Goal: Check status: Check status

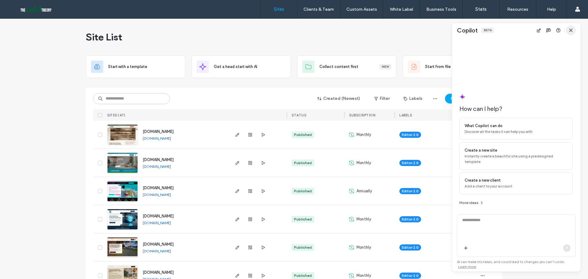
click at [569, 29] on use "button" at bounding box center [570, 30] width 3 height 3
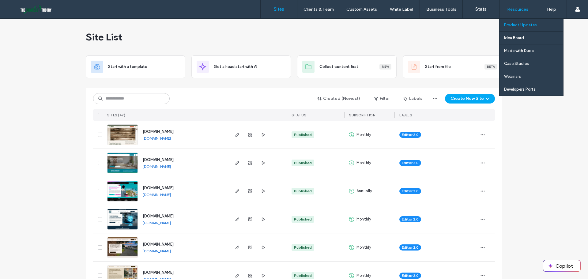
click at [519, 25] on label "Product Updates" at bounding box center [520, 25] width 33 height 5
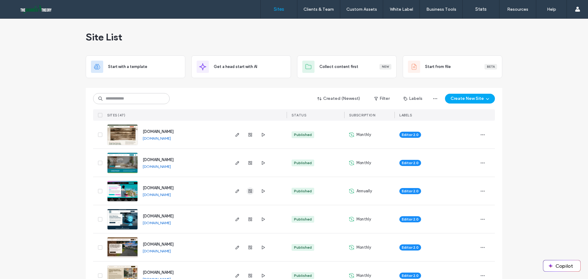
click at [248, 191] on icon "button" at bounding box center [250, 191] width 5 height 5
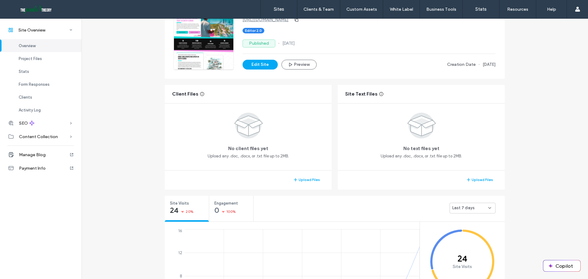
scroll to position [92, 0]
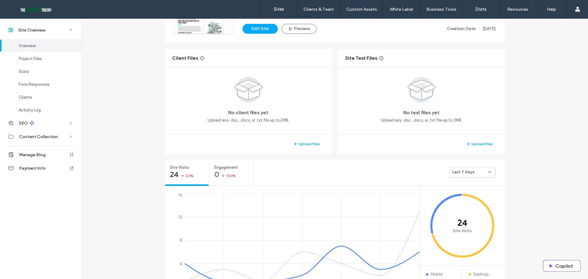
click at [469, 176] on div "Last 7 days" at bounding box center [472, 172] width 46 height 11
click at [471, 206] on span "Last 30 days" at bounding box center [462, 204] width 24 height 6
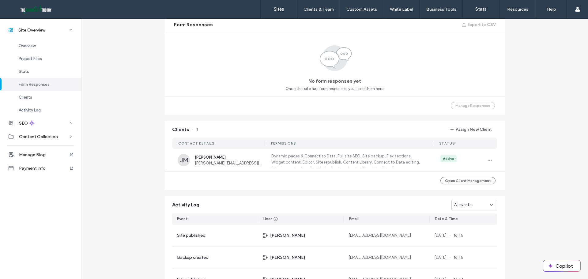
scroll to position [429, 0]
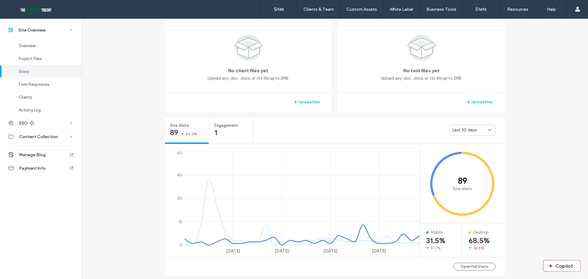
scroll to position [122, 0]
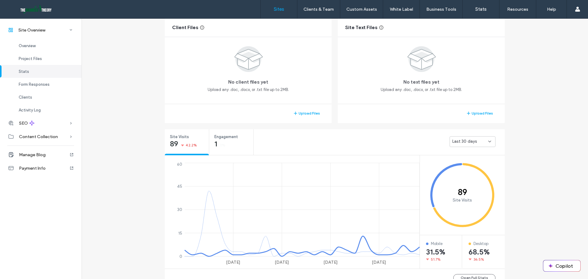
click at [282, 10] on label "Sites" at bounding box center [279, 9] width 10 height 6
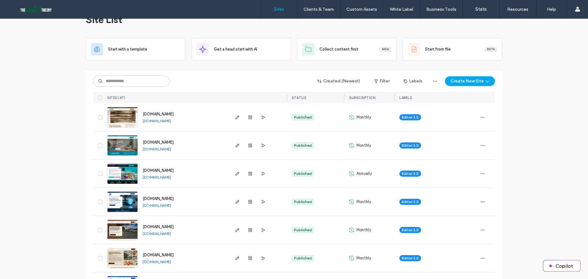
scroll to position [61, 0]
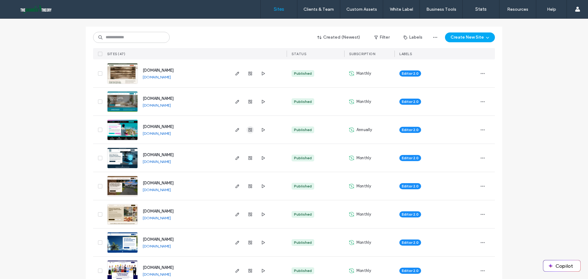
click at [248, 129] on icon "button" at bounding box center [250, 129] width 5 height 5
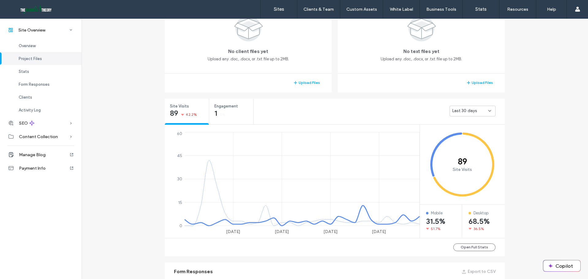
scroll to position [92, 0]
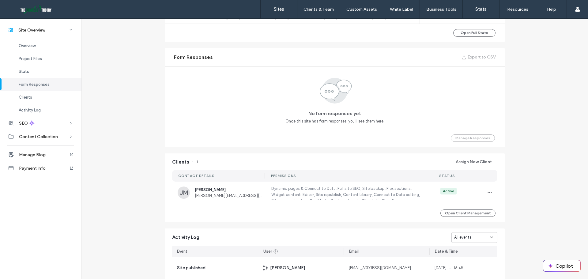
scroll to position [490, 0]
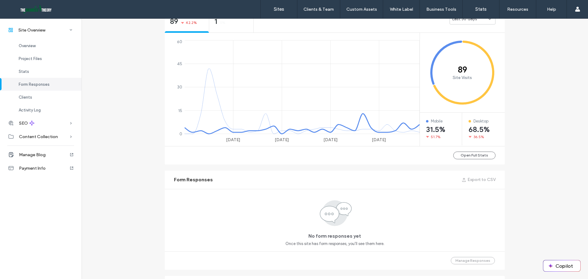
scroll to position [215, 0]
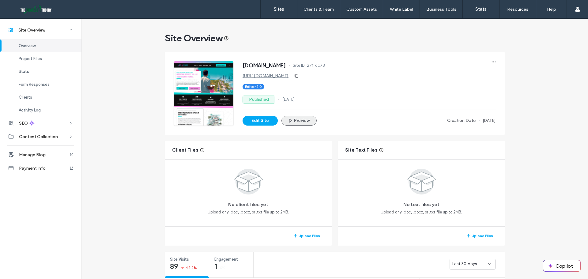
click at [310, 122] on button "Preview" at bounding box center [298, 121] width 35 height 10
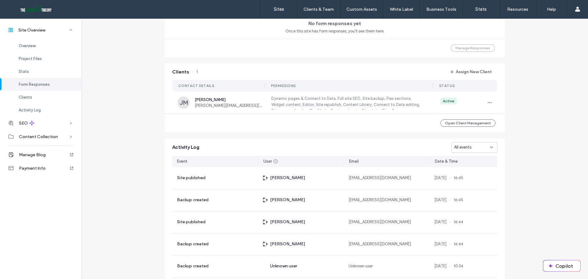
scroll to position [459, 0]
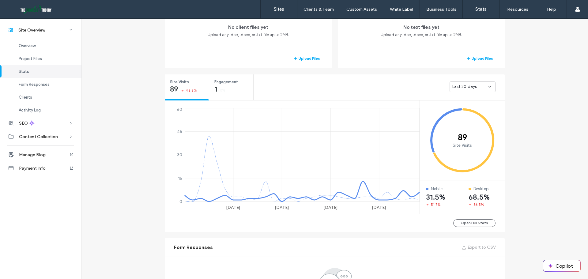
scroll to position [122, 0]
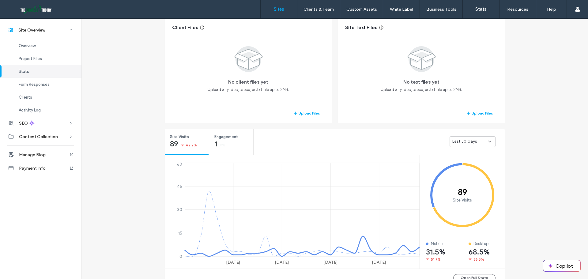
click at [276, 5] on link "Sites" at bounding box center [279, 9] width 36 height 18
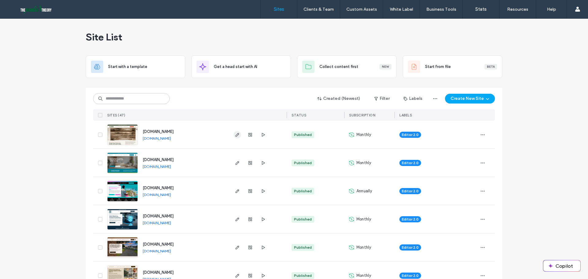
click at [235, 135] on icon "button" at bounding box center [237, 134] width 5 height 5
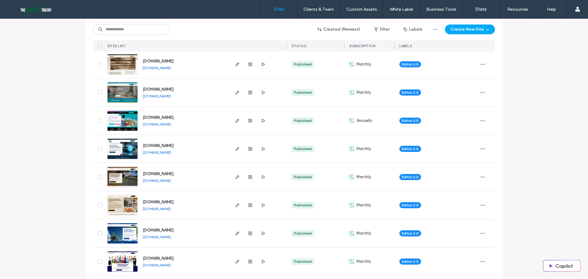
scroll to position [92, 0]
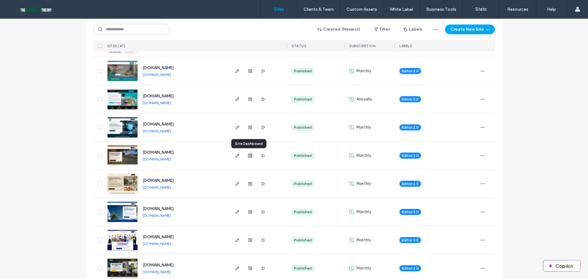
click at [249, 158] on span "button" at bounding box center [249, 155] width 7 height 7
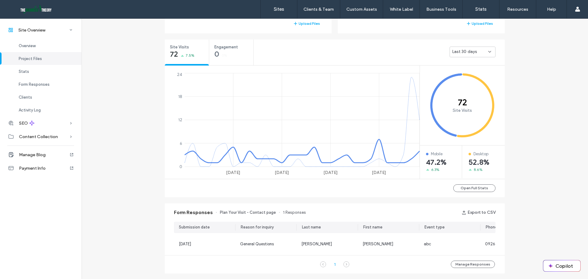
scroll to position [214, 0]
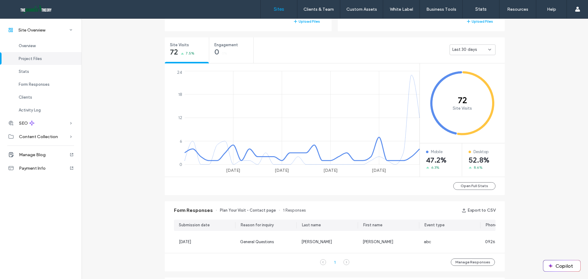
click at [272, 9] on link "Sites" at bounding box center [279, 9] width 36 height 18
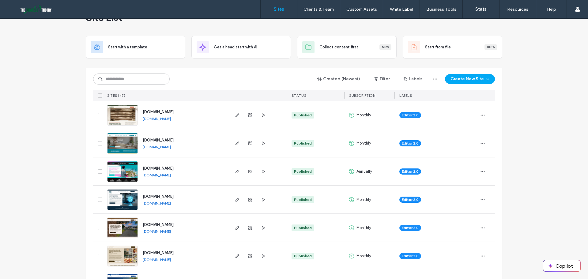
scroll to position [31, 0]
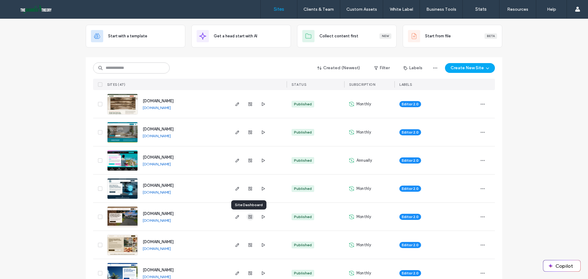
click at [248, 216] on use "button" at bounding box center [250, 217] width 4 height 4
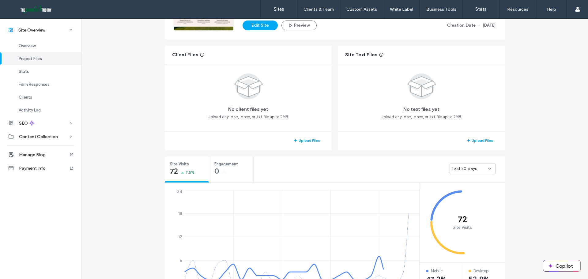
scroll to position [153, 0]
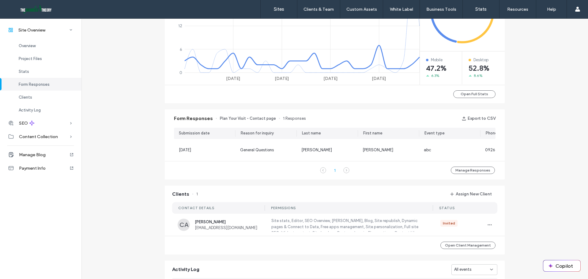
scroll to position [367, 0]
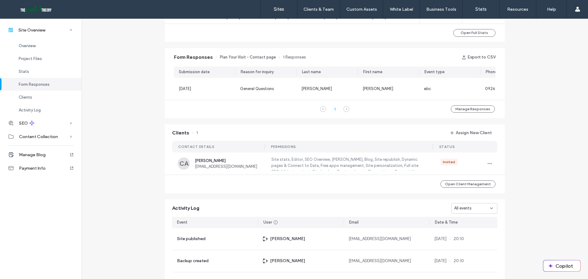
drag, startPoint x: 157, startPoint y: 174, endPoint x: 151, endPoint y: 206, distance: 32.5
click at [151, 206] on div "Site Overview [DOMAIN_NAME] Site ID: d6d0303d [URL][DOMAIN_NAME] Editor 2.0 Pub…" at bounding box center [334, 12] width 506 height 722
click at [48, 48] on div "Overview" at bounding box center [40, 45] width 81 height 13
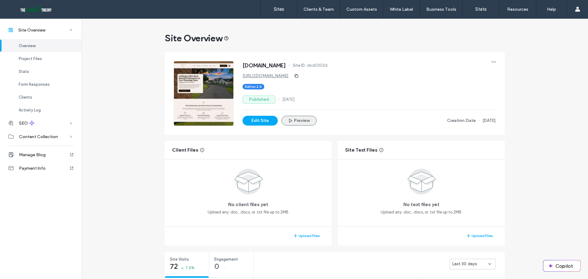
click at [311, 118] on button "Preview" at bounding box center [298, 121] width 35 height 10
click at [270, 11] on link "Sites" at bounding box center [279, 9] width 36 height 18
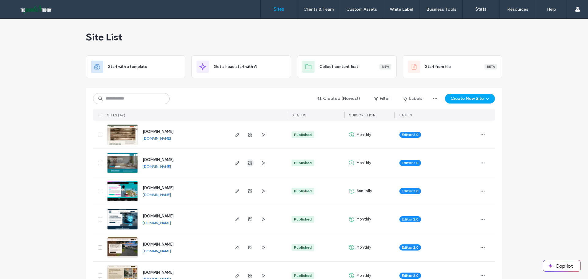
click at [247, 166] on span "button" at bounding box center [249, 162] width 7 height 7
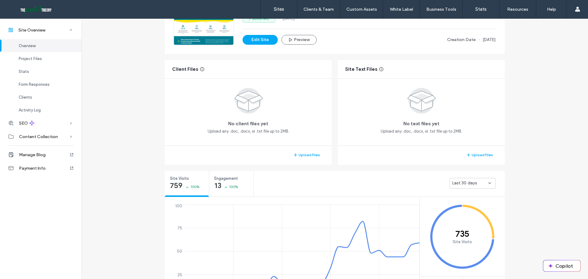
scroll to position [92, 0]
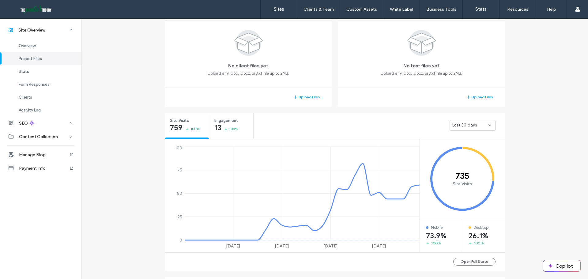
scroll to position [184, 0]
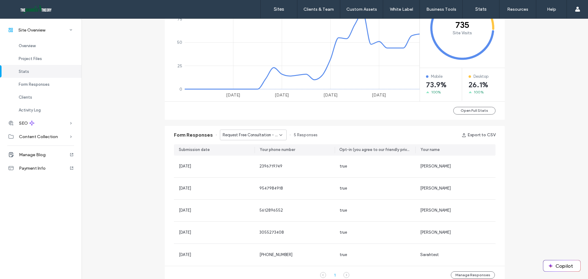
scroll to position [306, 0]
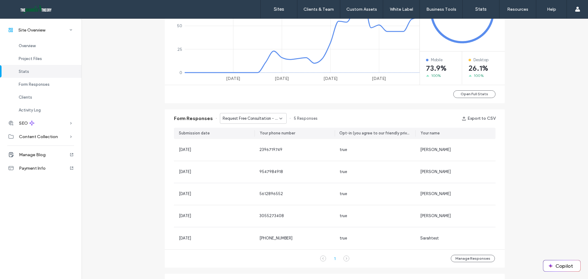
click at [265, 118] on span "Request Free Consultation - Request Free Consultation popup" at bounding box center [251, 118] width 57 height 6
click at [253, 142] on span "General Inquiries - Contact page" at bounding box center [248, 140] width 59 height 6
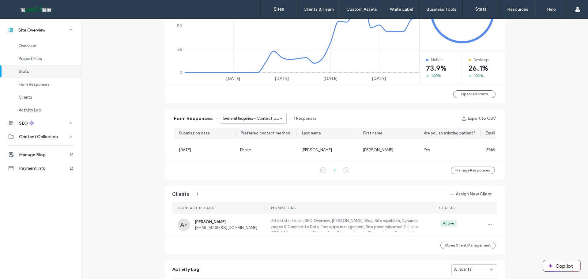
click at [253, 116] on span "General Inquiries - Contact page" at bounding box center [251, 118] width 57 height 6
click at [245, 130] on span "Request Free Consultation - Request Free Consultation popup" at bounding box center [248, 129] width 59 height 6
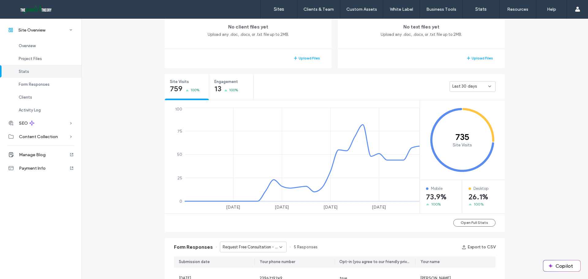
scroll to position [153, 0]
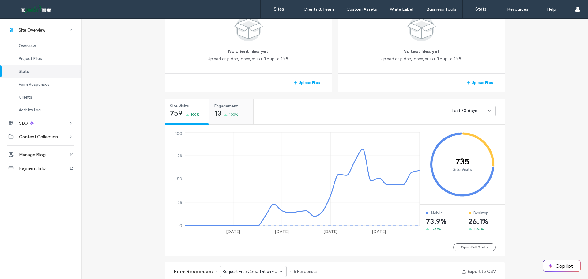
click at [216, 114] on span "13" at bounding box center [217, 113] width 7 height 6
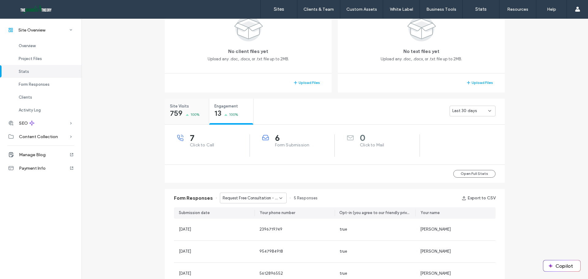
click at [180, 116] on span "759" at bounding box center [176, 113] width 13 height 6
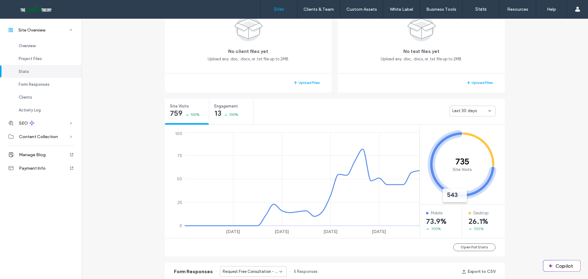
click at [277, 12] on label "Sites" at bounding box center [279, 9] width 10 height 6
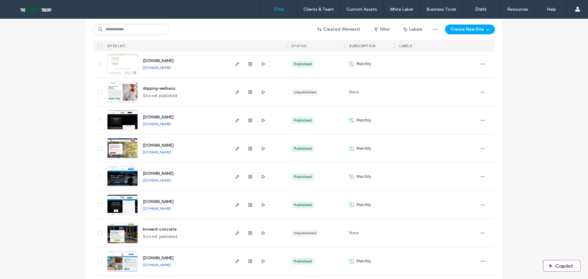
scroll to position [888, 0]
click at [250, 175] on span "button" at bounding box center [249, 176] width 7 height 7
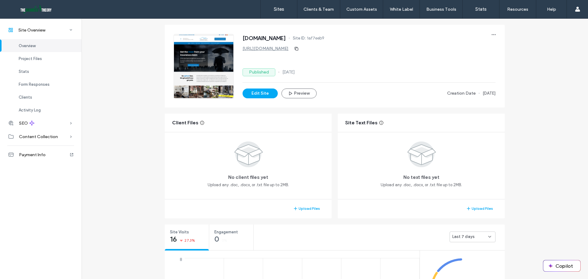
scroll to position [92, 0]
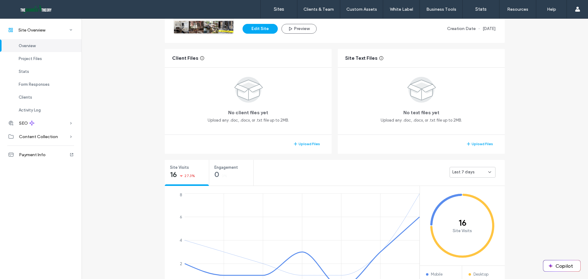
click at [474, 176] on div "Last 7 days" at bounding box center [472, 172] width 46 height 11
click at [469, 202] on span "Last 30 days" at bounding box center [462, 204] width 24 height 6
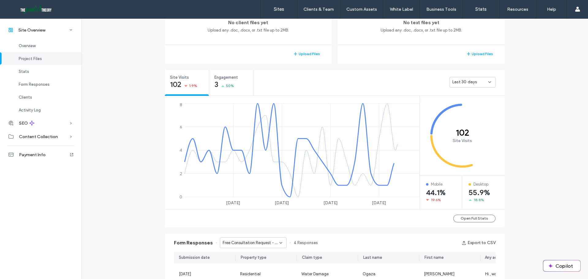
scroll to position [184, 0]
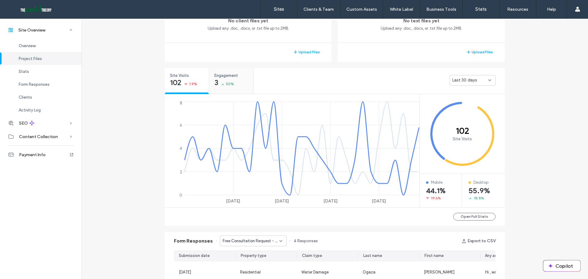
click at [226, 85] on span "50%" at bounding box center [230, 84] width 8 height 6
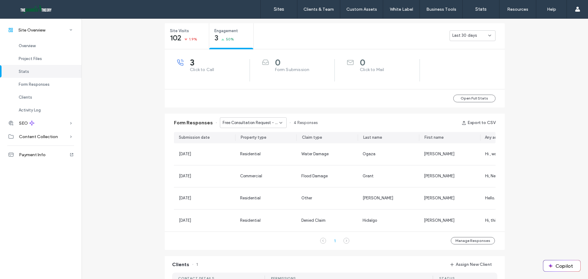
scroll to position [245, 0]
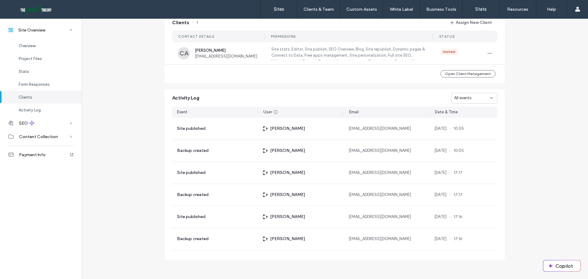
scroll to position [473, 0]
click at [276, 14] on link "Sites" at bounding box center [279, 9] width 36 height 18
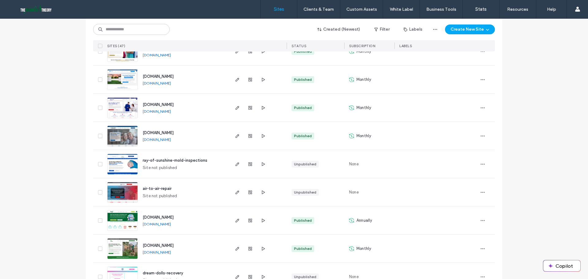
scroll to position [704, 0]
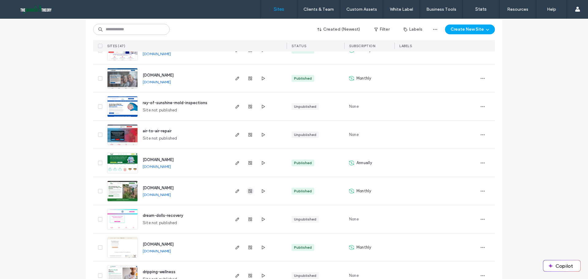
click at [249, 191] on use "button" at bounding box center [250, 191] width 4 height 4
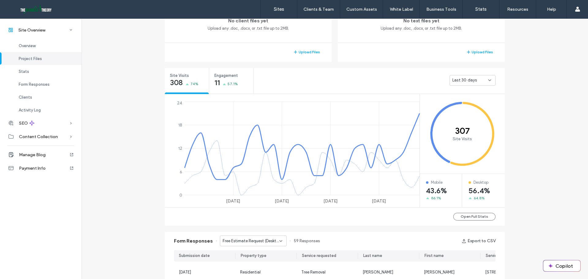
click at [213, 85] on div "[DOMAIN_NAME] Site ID: c359b1b8 [URL][DOMAIN_NAME] Published [DATE] Edit Site P…" at bounding box center [335, 266] width 346 height 802
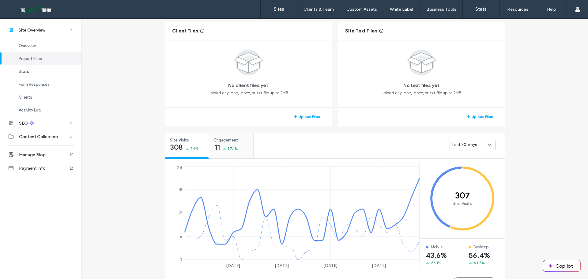
click at [235, 139] on span "Engagement" at bounding box center [229, 140] width 30 height 6
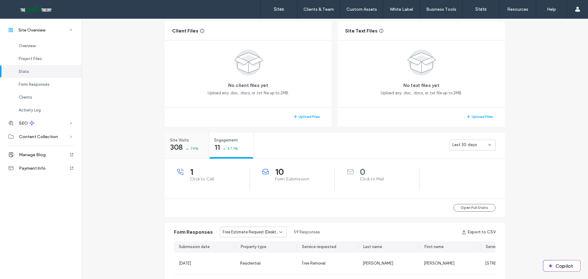
scroll to position [211, 0]
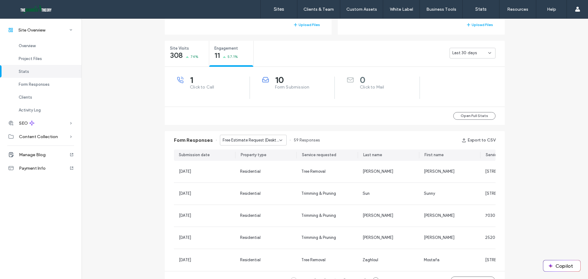
click at [248, 139] on span "Free Estimate Request (Desktop) - Contact page" at bounding box center [251, 140] width 57 height 6
click at [250, 165] on div "Home Page Promot - Home page" at bounding box center [250, 161] width 66 height 11
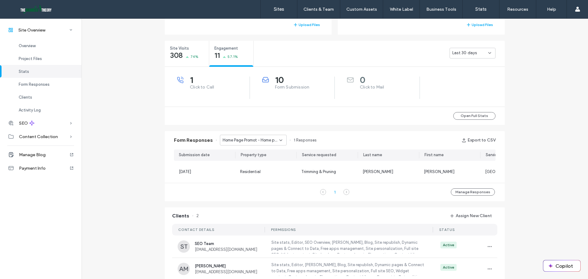
click at [254, 143] on div "Home Page Promot - Home page" at bounding box center [253, 140] width 67 height 11
click at [254, 173] on span "Free Estimate Request (Mobile) - Contact page" at bounding box center [248, 172] width 59 height 6
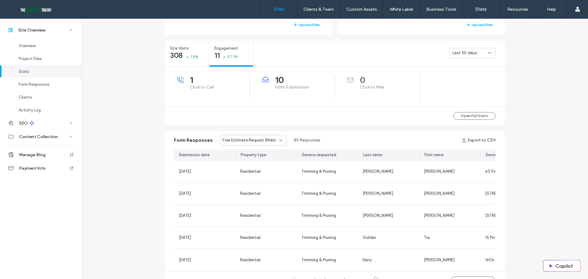
click at [282, 9] on label "Sites" at bounding box center [279, 9] width 10 height 6
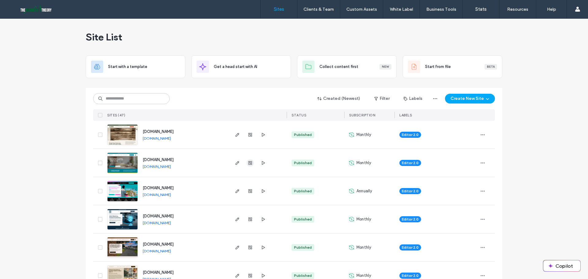
click at [248, 163] on icon "button" at bounding box center [250, 162] width 5 height 5
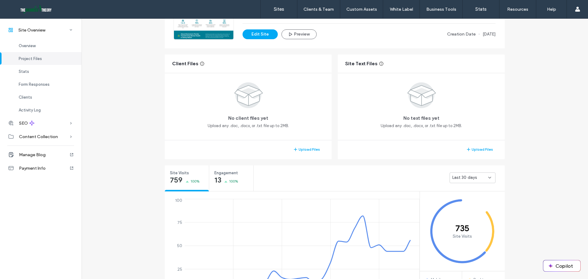
scroll to position [92, 0]
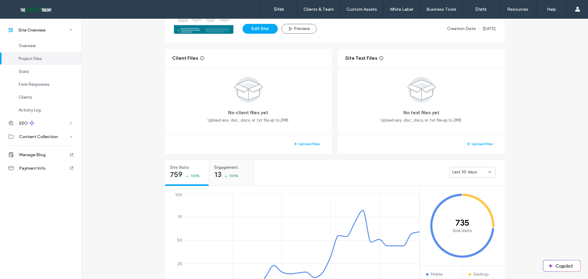
click at [226, 170] on span "Engagement" at bounding box center [229, 167] width 30 height 6
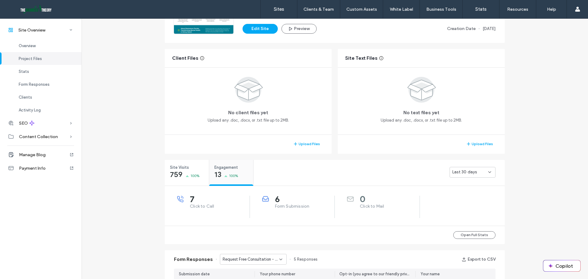
scroll to position [119, 0]
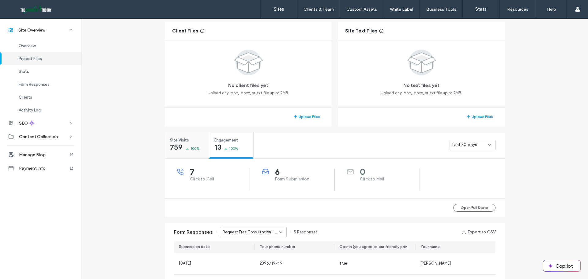
click at [178, 152] on div "Site Visits 759 100%" at bounding box center [187, 144] width 44 height 23
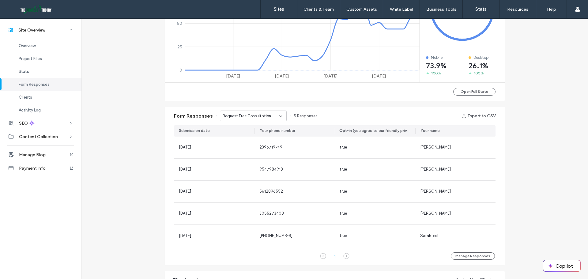
scroll to position [272, 0]
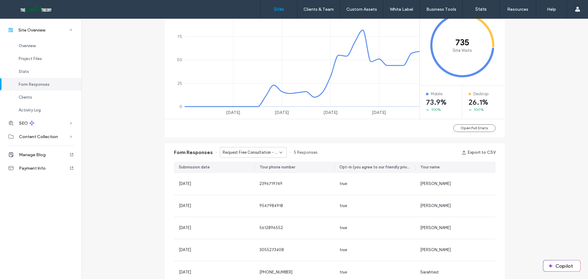
click at [276, 12] on link "Sites" at bounding box center [279, 9] width 36 height 18
